Goal: Task Accomplishment & Management: Use online tool/utility

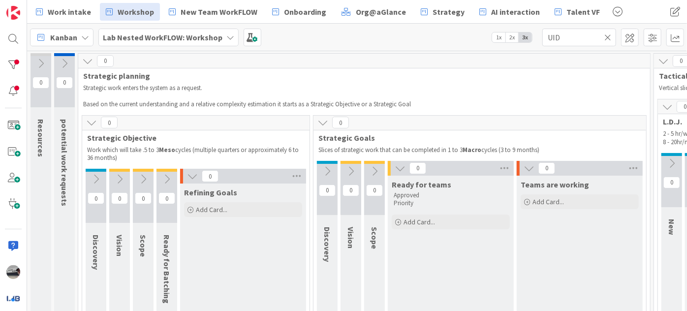
drag, startPoint x: 0, startPoint y: 0, endPoint x: 158, endPoint y: 41, distance: 163.2
click at [158, 41] on b "Lab Nested WorkFLOW: Workshop" at bounding box center [163, 37] width 120 height 10
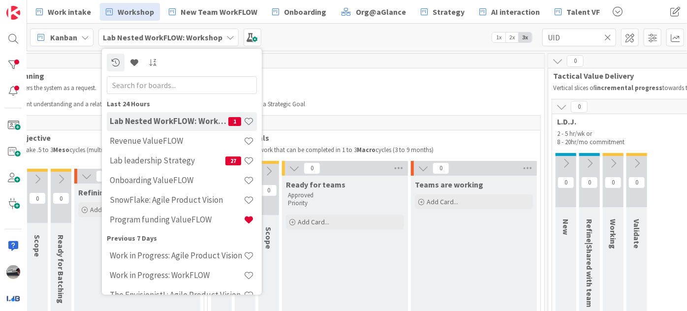
click at [162, 89] on input "text" at bounding box center [182, 85] width 150 height 18
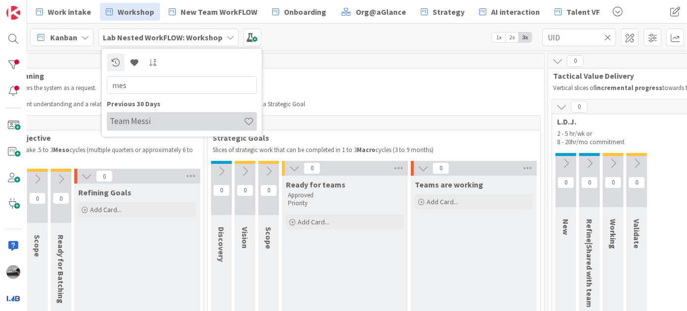
type input "mes"
click at [176, 116] on h4 "Team Messi" at bounding box center [177, 121] width 134 height 10
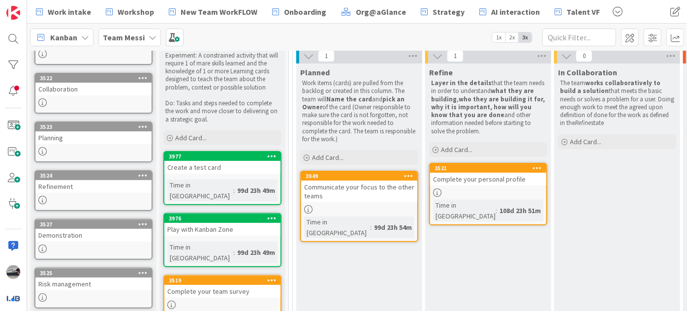
scroll to position [134, 0]
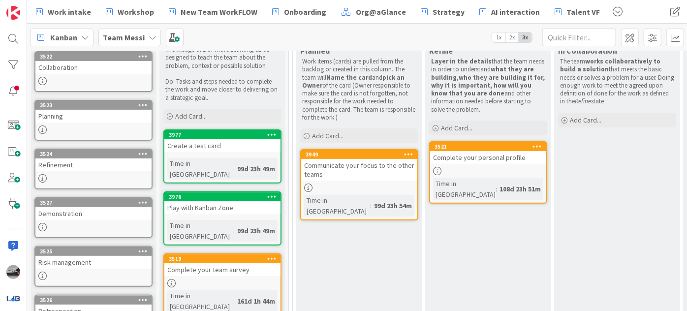
click at [144, 36] on div "Team Messi" at bounding box center [129, 38] width 63 height 18
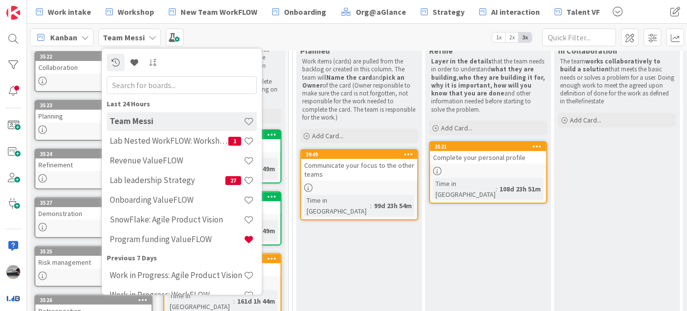
click at [131, 39] on b "Team Messi" at bounding box center [124, 37] width 42 height 10
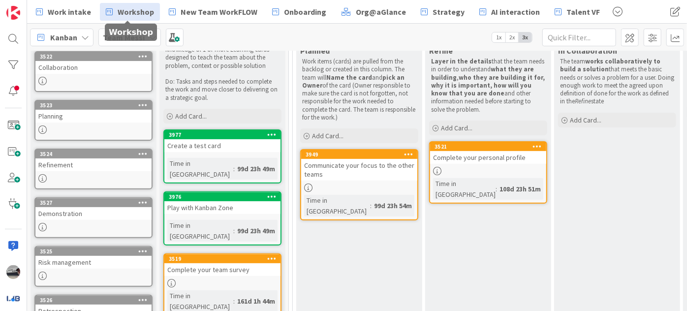
click at [134, 15] on span "Workshop" at bounding box center [136, 12] width 36 height 12
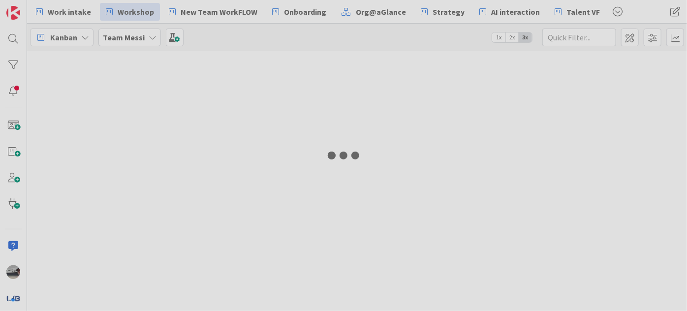
type input "UID"
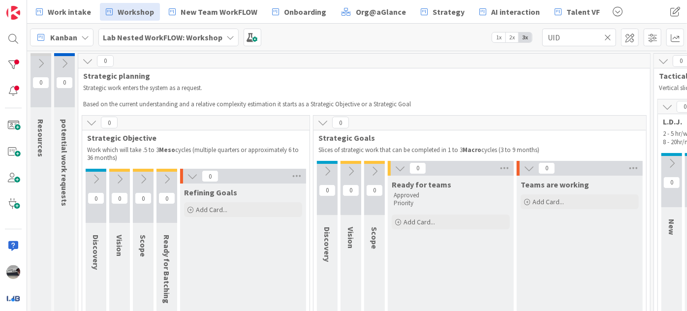
click at [399, 169] on icon at bounding box center [400, 168] width 11 height 11
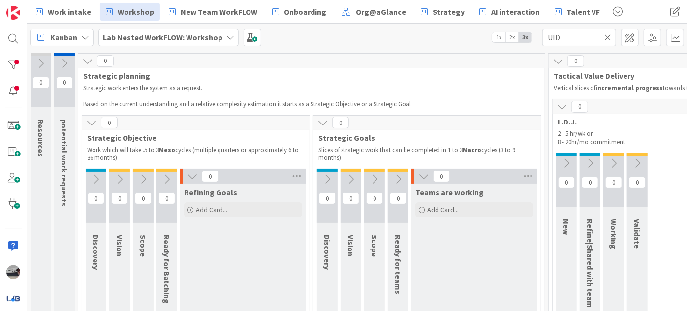
click at [419, 175] on icon at bounding box center [424, 176] width 11 height 11
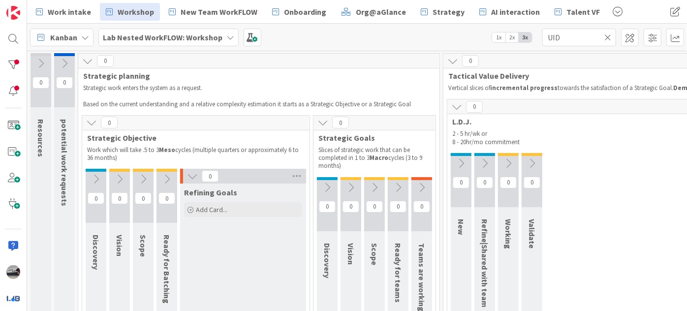
click at [459, 106] on icon at bounding box center [457, 106] width 11 height 11
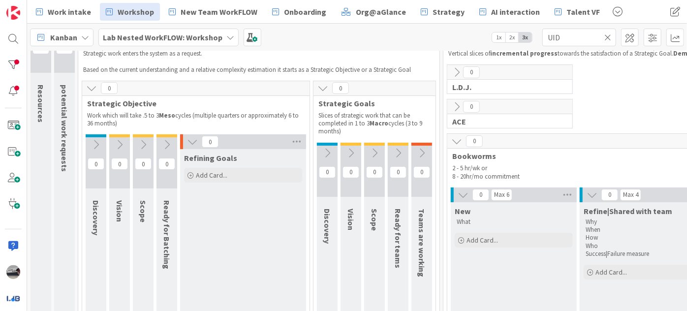
scroll to position [89, 0]
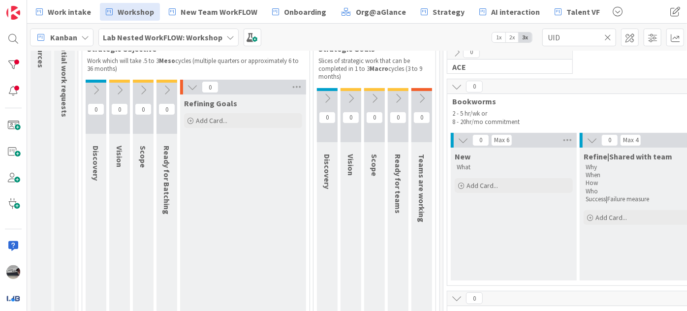
click at [452, 86] on icon at bounding box center [457, 86] width 11 height 11
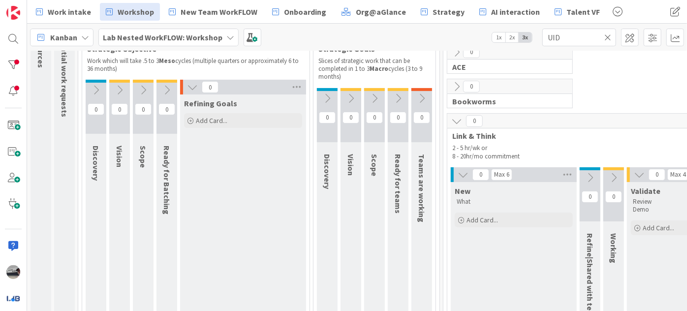
click at [453, 117] on icon at bounding box center [457, 121] width 11 height 11
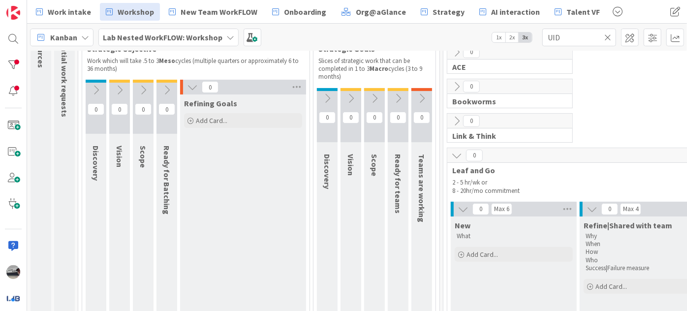
click at [459, 155] on icon at bounding box center [457, 155] width 11 height 11
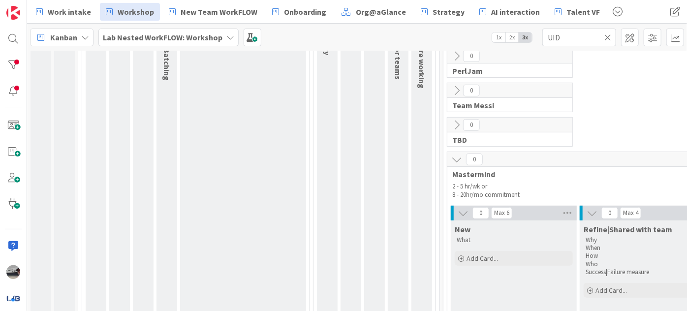
scroll to position [224, 0]
click at [455, 158] on icon at bounding box center [457, 159] width 11 height 11
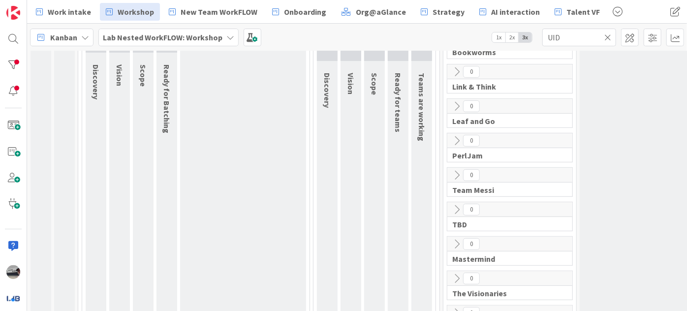
scroll to position [168, 0]
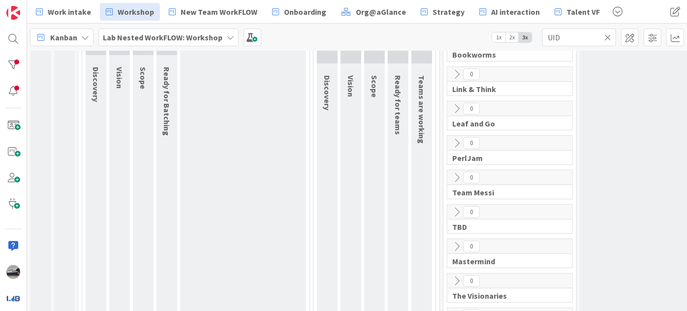
click at [454, 176] on icon at bounding box center [457, 177] width 11 height 11
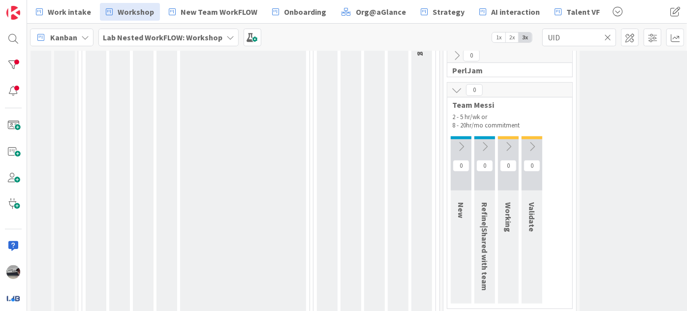
scroll to position [258, 0]
click at [459, 134] on div at bounding box center [461, 135] width 21 height 3
click at [610, 36] on icon at bounding box center [608, 37] width 7 height 9
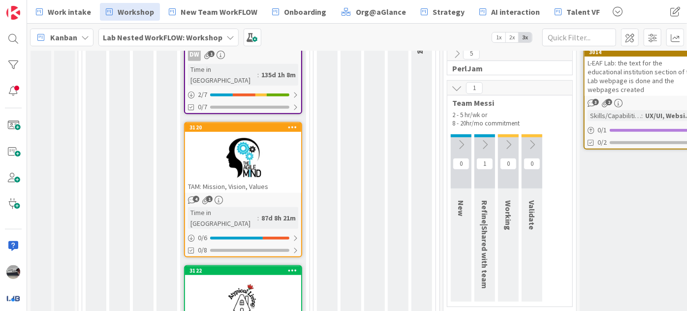
click at [483, 148] on button at bounding box center [485, 144] width 21 height 15
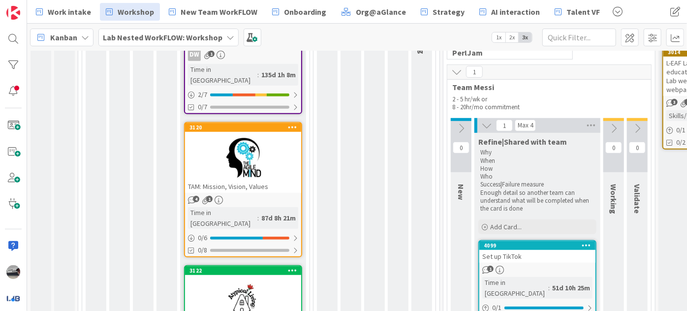
click at [618, 126] on icon at bounding box center [614, 128] width 11 height 11
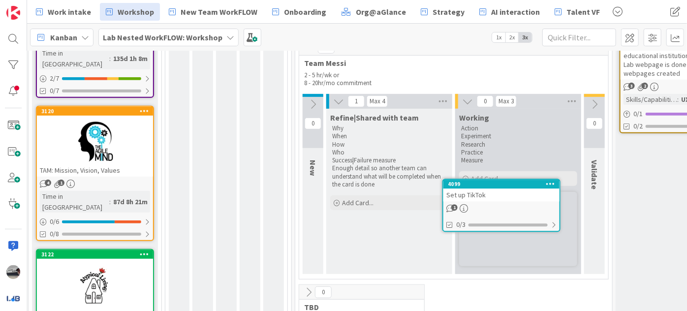
scroll to position [274, 148]
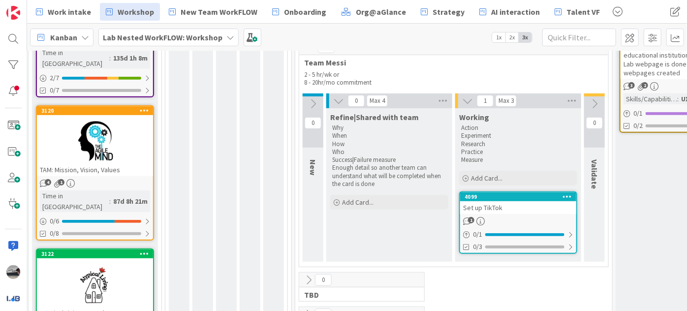
click at [594, 101] on icon at bounding box center [594, 103] width 11 height 11
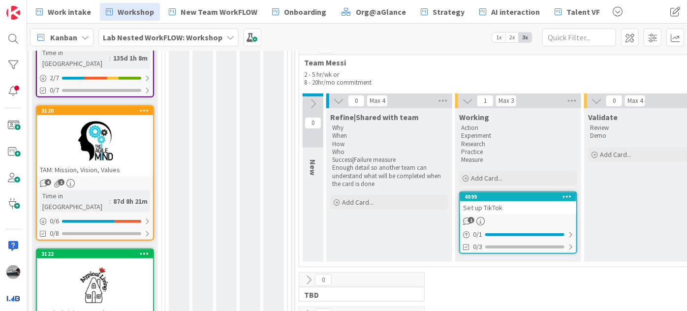
click at [507, 207] on div "Set up TikTok" at bounding box center [518, 207] width 116 height 13
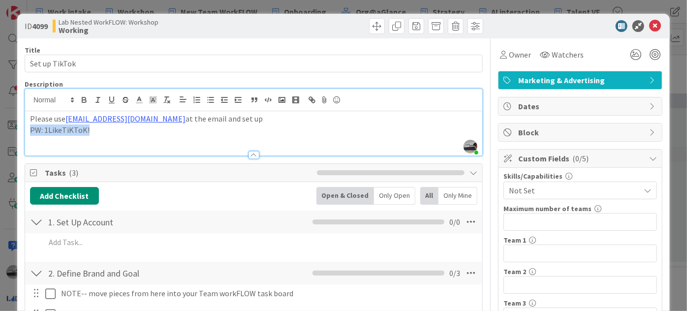
drag, startPoint x: 93, startPoint y: 113, endPoint x: 93, endPoint y: 136, distance: 23.6
click at [93, 136] on div "Description [PERSON_NAME] just joined Please use [EMAIL_ADDRESS][DOMAIN_NAME] a…" at bounding box center [254, 118] width 458 height 76
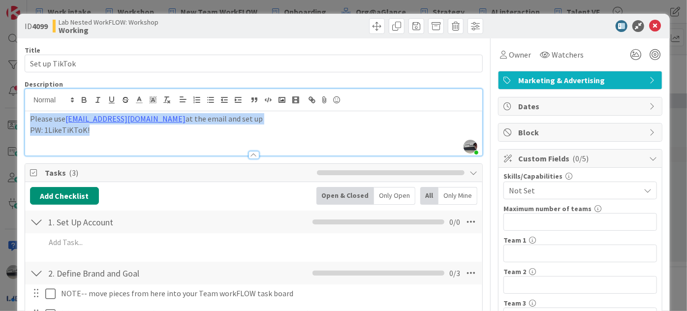
drag, startPoint x: 90, startPoint y: 129, endPoint x: 25, endPoint y: 118, distance: 66.4
click at [25, 118] on div "Please use [EMAIL_ADDRESS][DOMAIN_NAME] at the email and set up PW: 1LikeTiKToK!" at bounding box center [253, 133] width 457 height 44
click at [119, 139] on div "Please use [EMAIL_ADDRESS][DOMAIN_NAME] at the email and set up PW: 1LikeTiKToK!" at bounding box center [253, 133] width 457 height 44
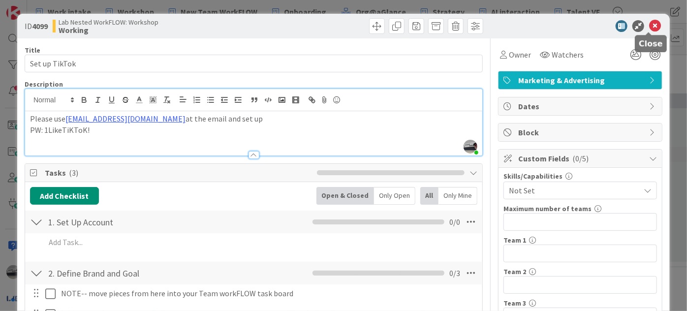
click at [649, 22] on icon at bounding box center [655, 26] width 12 height 12
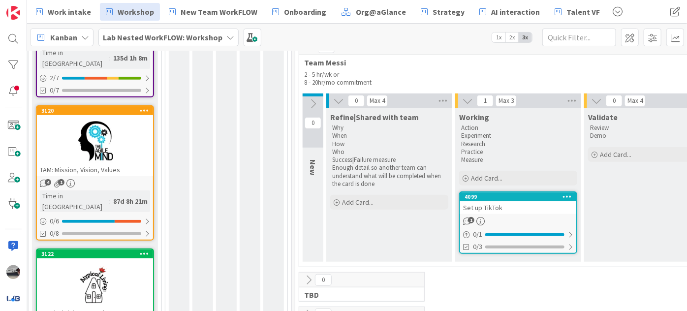
click at [311, 98] on icon at bounding box center [313, 103] width 11 height 11
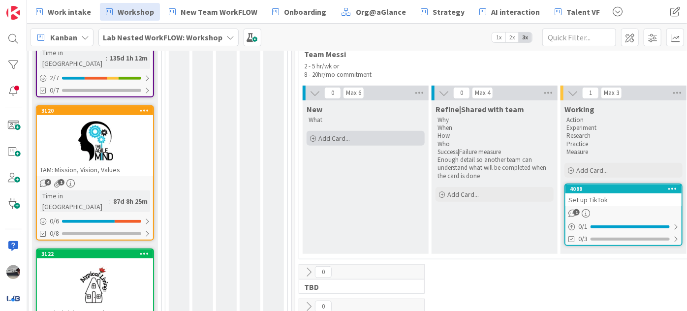
click at [351, 135] on div "Add Card..." at bounding box center [366, 138] width 118 height 15
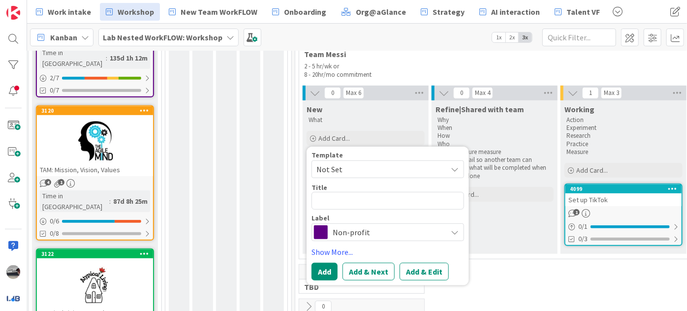
click at [382, 239] on div "Template Not Set Title 0 / 128 Label Non-profit Show More... Add Add & Next Add…" at bounding box center [388, 216] width 153 height 129
click at [385, 230] on span "Non-profit" at bounding box center [387, 233] width 109 height 14
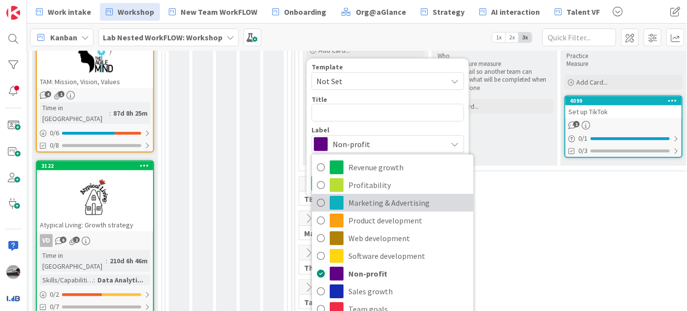
scroll to position [364, 148]
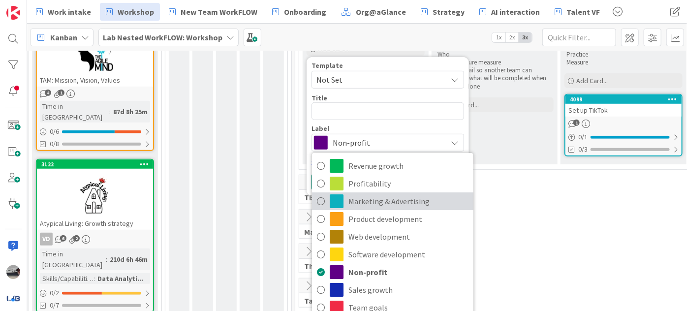
click at [430, 203] on span "Marketing & Advertising" at bounding box center [409, 201] width 120 height 15
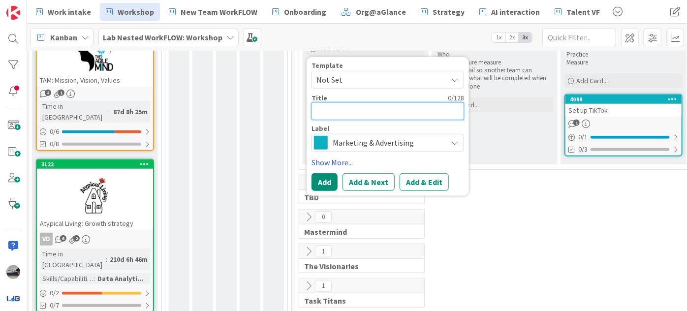
click at [341, 112] on textarea at bounding box center [388, 111] width 153 height 18
type textarea "x"
type textarea "v"
type textarea "x"
type textarea "ve"
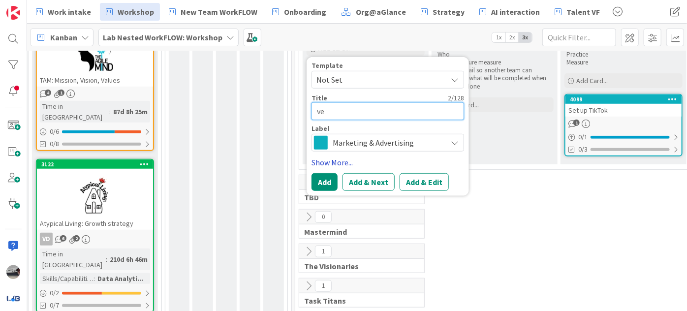
type textarea "x"
type textarea "ved"
type textarea "x"
type textarea "ve"
type textarea "x"
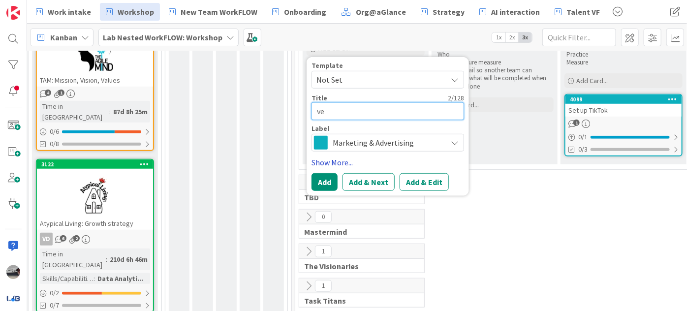
type textarea "v"
type textarea "x"
type textarea "vi"
type textarea "x"
type textarea "vid"
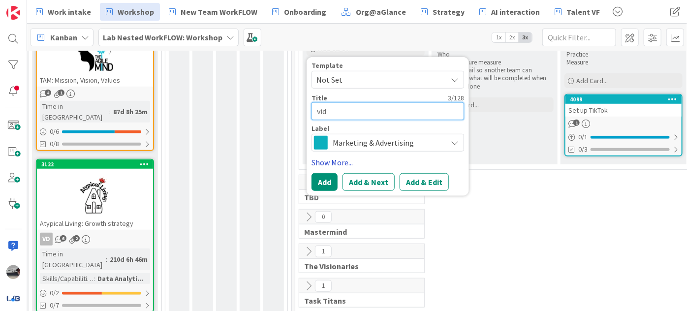
type textarea "x"
type textarea "vide"
type textarea "x"
type textarea "video"
type textarea "x"
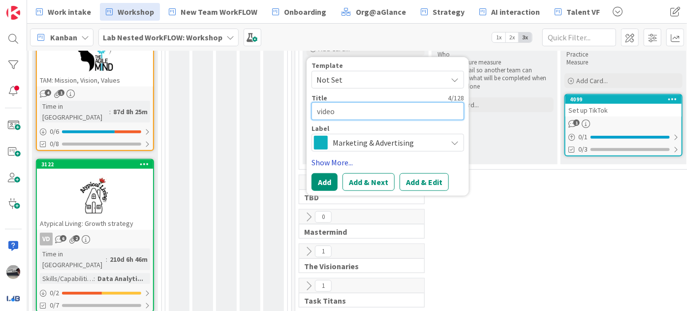
type textarea "video"
type textarea "x"
type textarea "video c"
type textarea "x"
type textarea "video co"
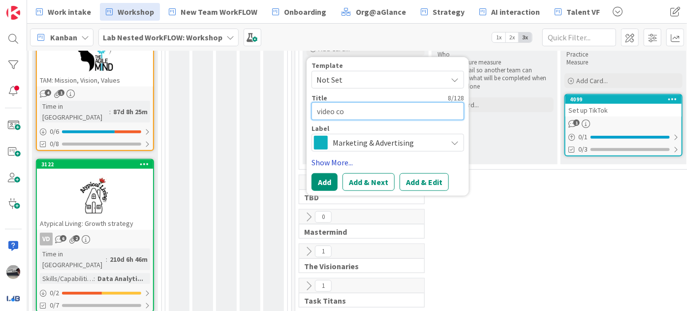
type textarea "x"
type textarea "video con"
type textarea "x"
type textarea "video cont"
type textarea "x"
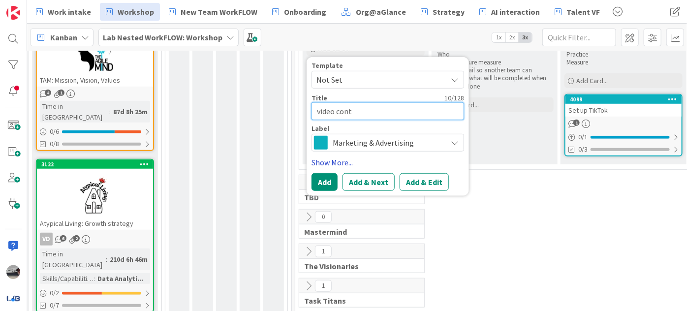
type textarea "video [PERSON_NAME]"
type textarea "x"
type textarea "video conten"
type textarea "x"
type textarea "video content"
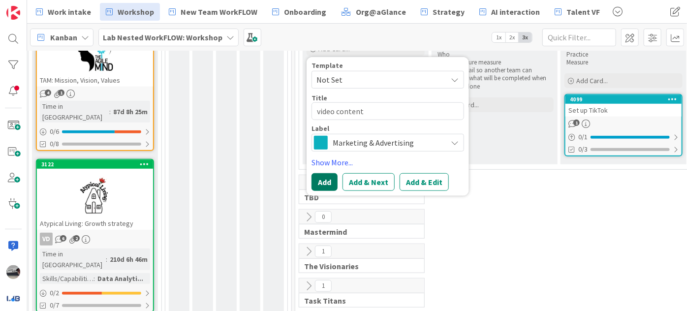
click at [321, 179] on button "Add" at bounding box center [325, 182] width 26 height 18
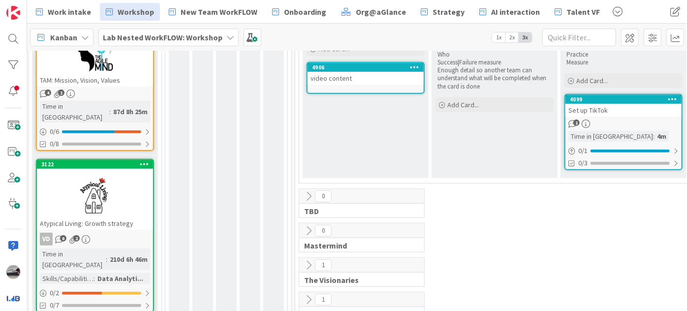
scroll to position [229, 148]
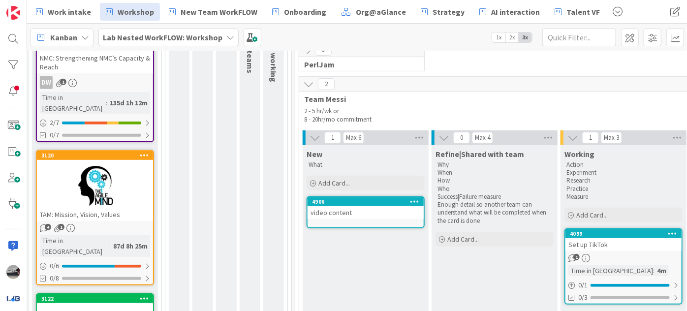
click at [228, 35] on icon at bounding box center [230, 37] width 8 height 8
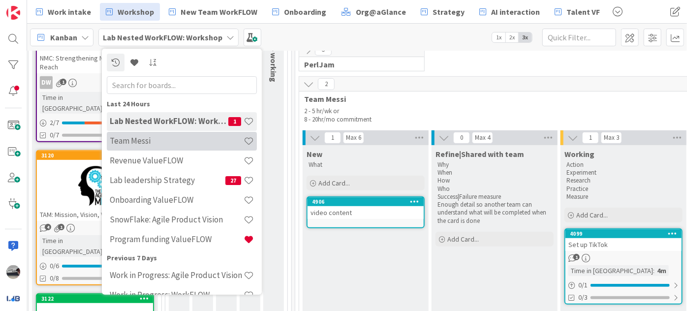
click at [148, 147] on div "Team Messi" at bounding box center [182, 140] width 150 height 19
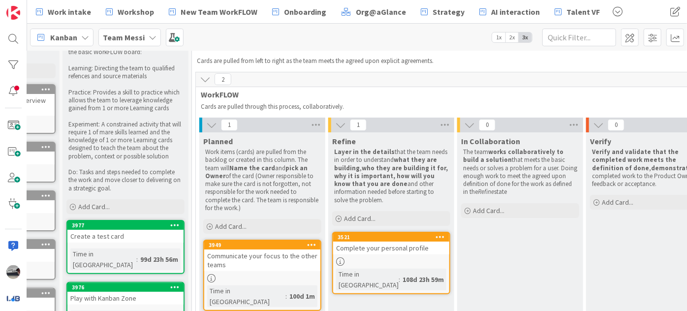
scroll to position [134, 97]
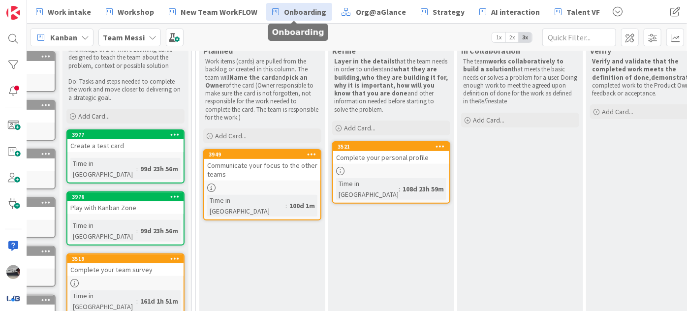
click at [284, 11] on span "Onboarding" at bounding box center [305, 12] width 42 height 12
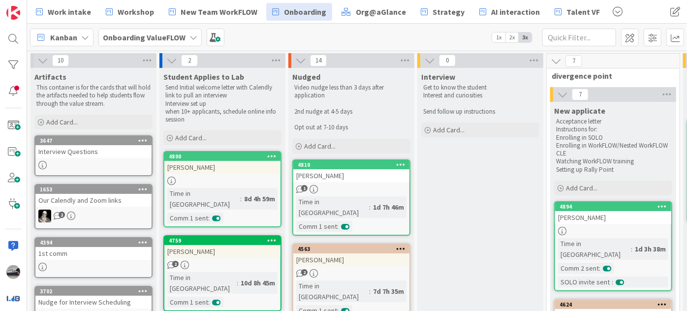
click at [62, 152] on div "Interview Questions" at bounding box center [93, 151] width 116 height 13
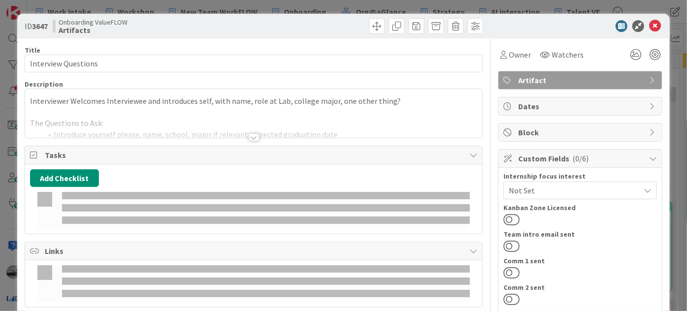
click at [77, 202] on div at bounding box center [253, 210] width 433 height 37
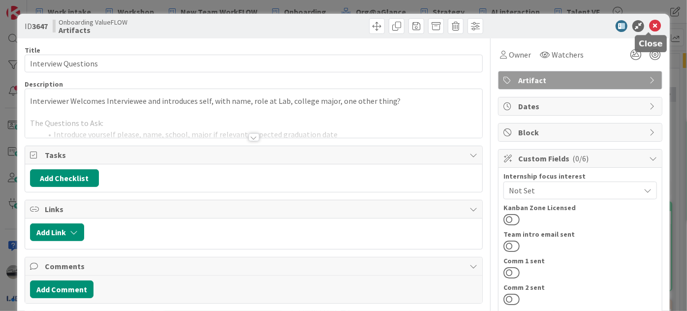
click at [651, 24] on icon at bounding box center [655, 26] width 12 height 12
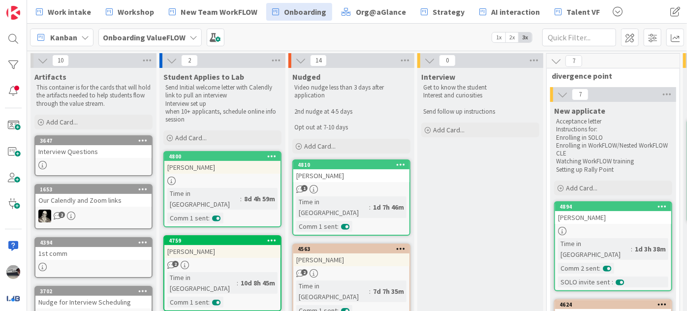
click at [119, 198] on div "Our Calendly and Zoom links" at bounding box center [93, 200] width 116 height 13
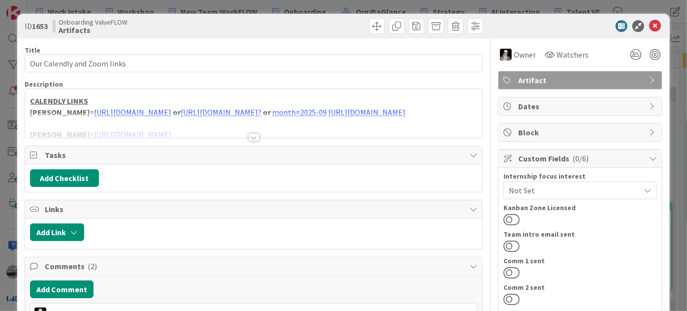
drag, startPoint x: 186, startPoint y: 112, endPoint x: 383, endPoint y: 135, distance: 197.8
click at [382, 134] on div at bounding box center [253, 125] width 457 height 25
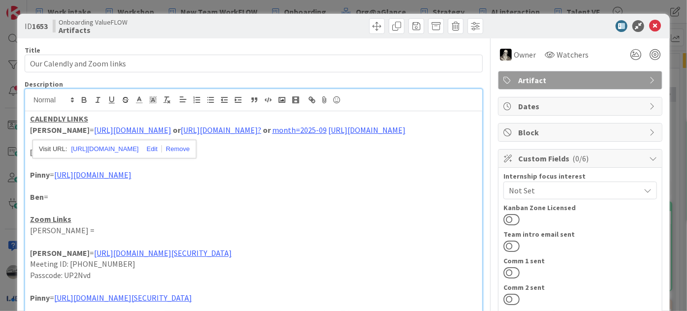
drag, startPoint x: 164, startPoint y: 129, endPoint x: 134, endPoint y: 117, distance: 32.5
click at [134, 117] on p "CALENDLY LINKS" at bounding box center [254, 118] width 448 height 11
